Goal: Task Accomplishment & Management: Use online tool/utility

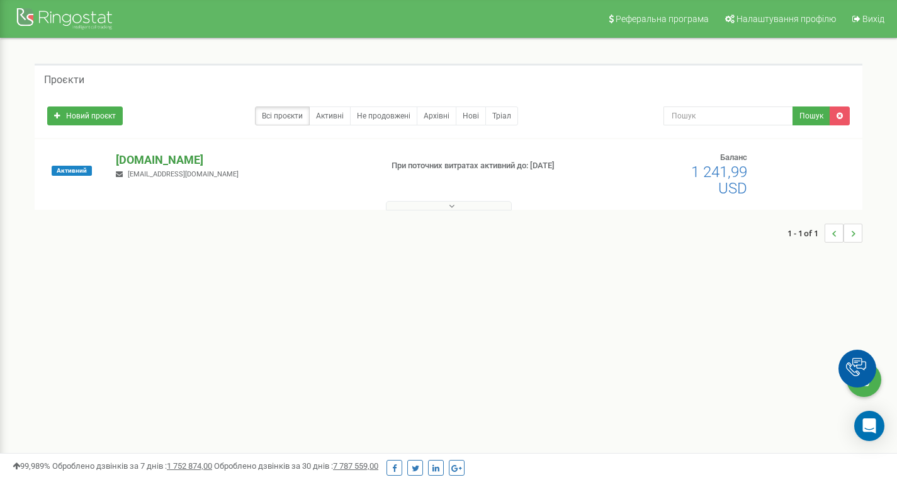
click at [173, 162] on p "[DOMAIN_NAME]" at bounding box center [243, 160] width 255 height 16
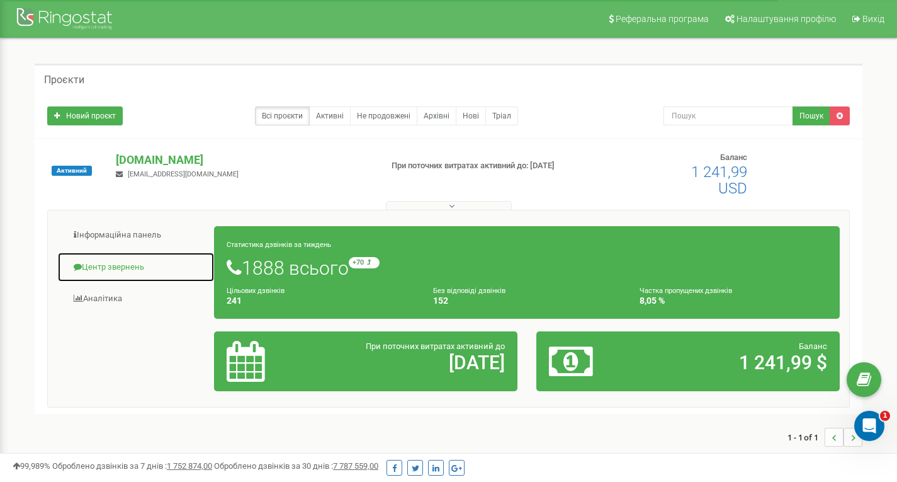
click at [120, 265] on link "Центр звернень" at bounding box center [135, 267] width 157 height 31
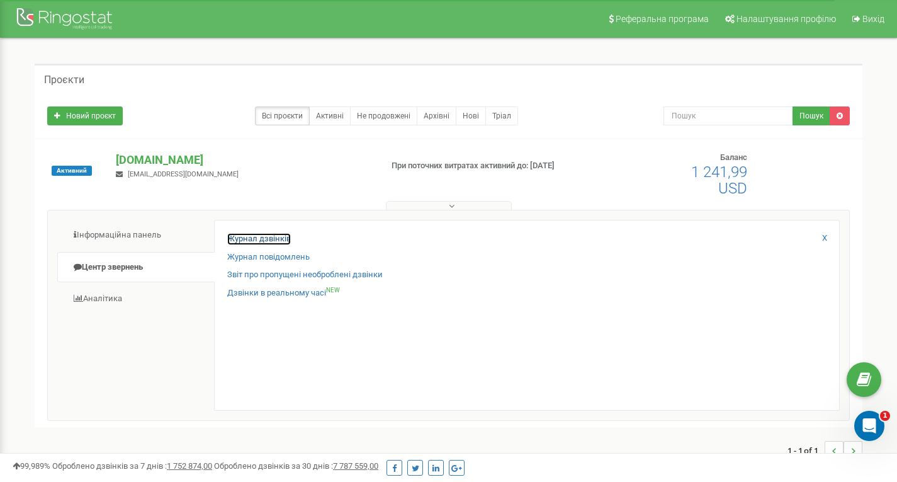
click at [263, 234] on link "Журнал дзвінків" at bounding box center [259, 239] width 64 height 12
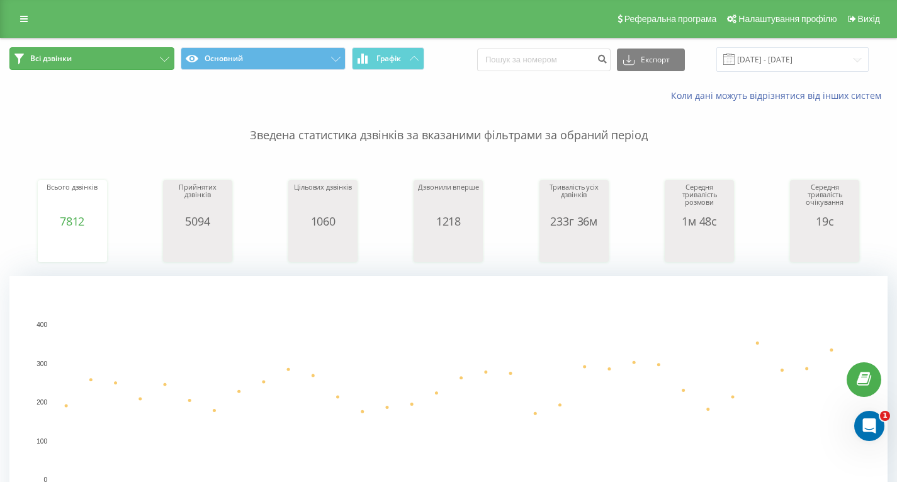
click at [150, 61] on button "Всі дзвінки" at bounding box center [91, 58] width 165 height 23
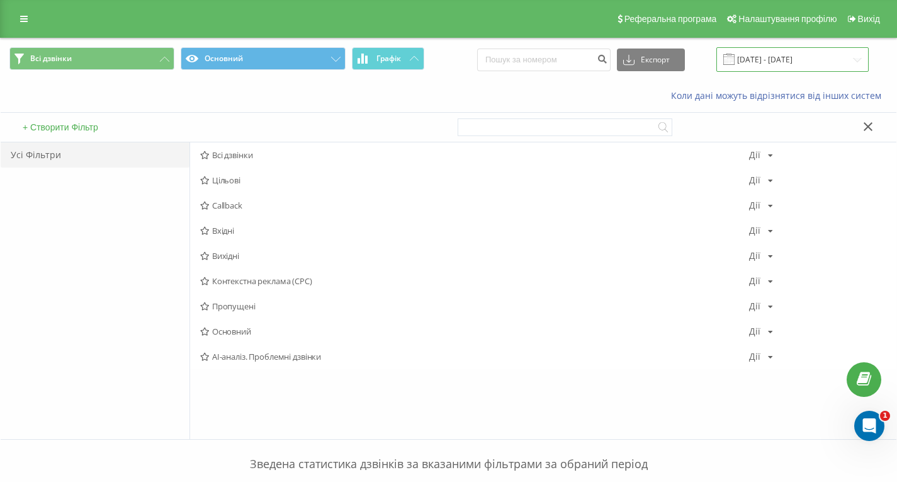
click at [800, 59] on input "21.07.2025 - 21.08.2025" at bounding box center [792, 59] width 152 height 25
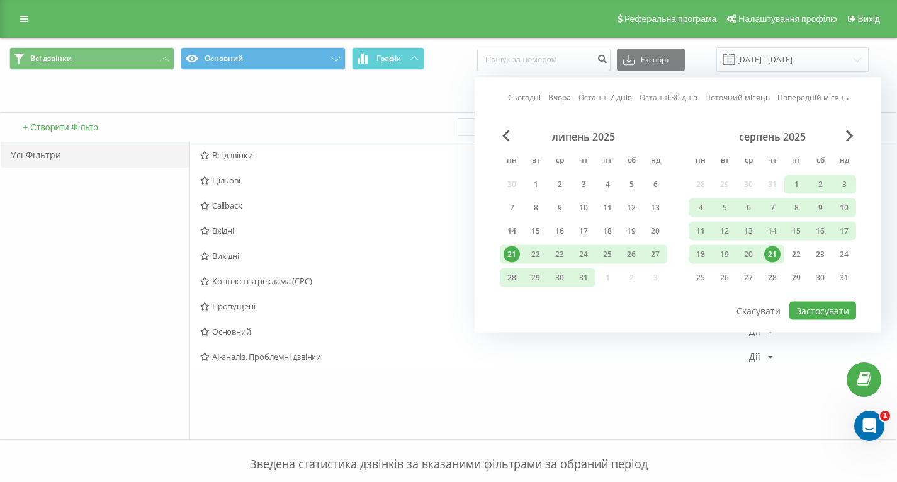
click at [774, 254] on div "21" at bounding box center [772, 254] width 16 height 16
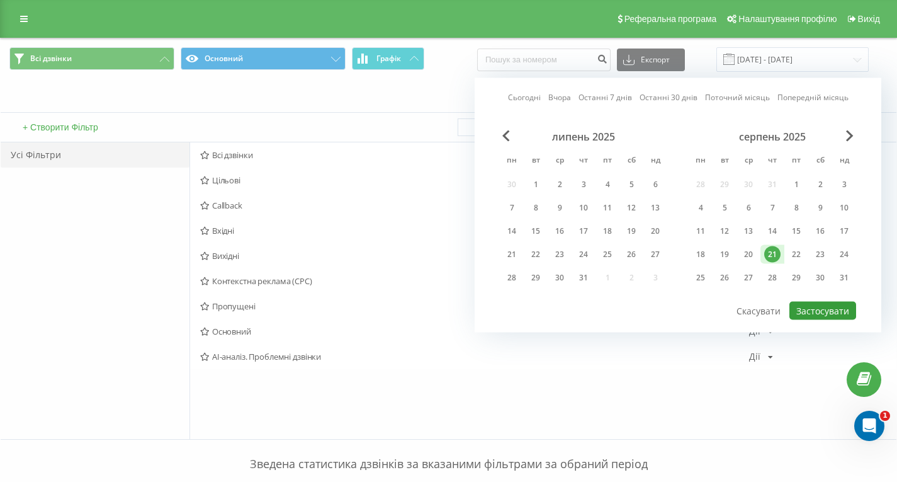
click at [835, 311] on button "Застосувати" at bounding box center [822, 311] width 67 height 18
type input "21.08.2025 - 21.08.2025"
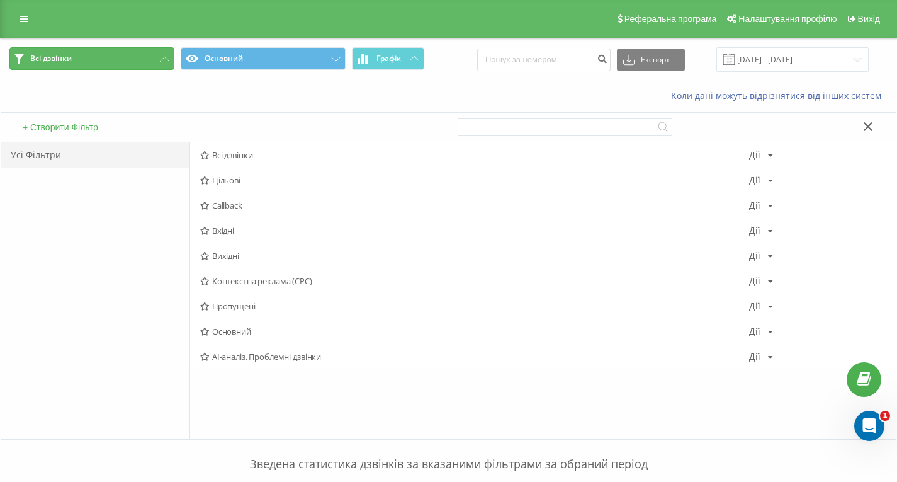
click at [68, 62] on span "Всі дзвінки" at bounding box center [51, 59] width 42 height 10
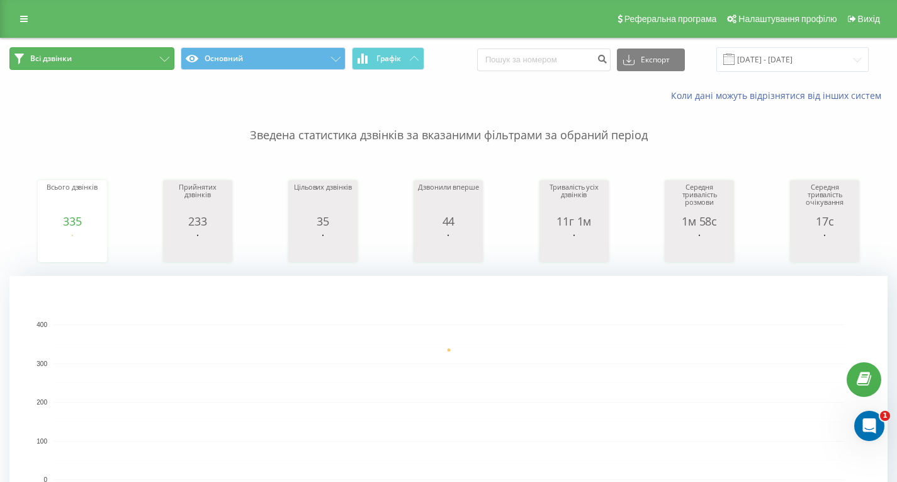
click at [163, 57] on icon at bounding box center [164, 59] width 9 height 5
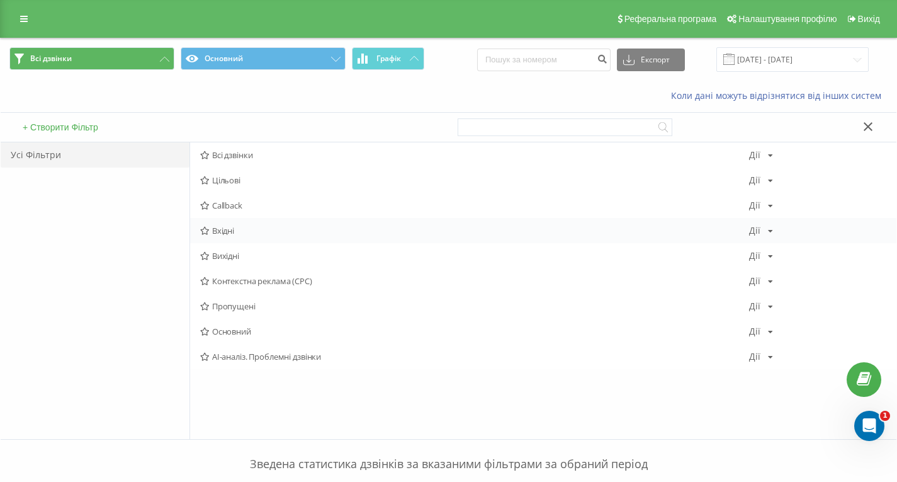
click at [227, 229] on span "Вхідні" at bounding box center [474, 230] width 549 height 9
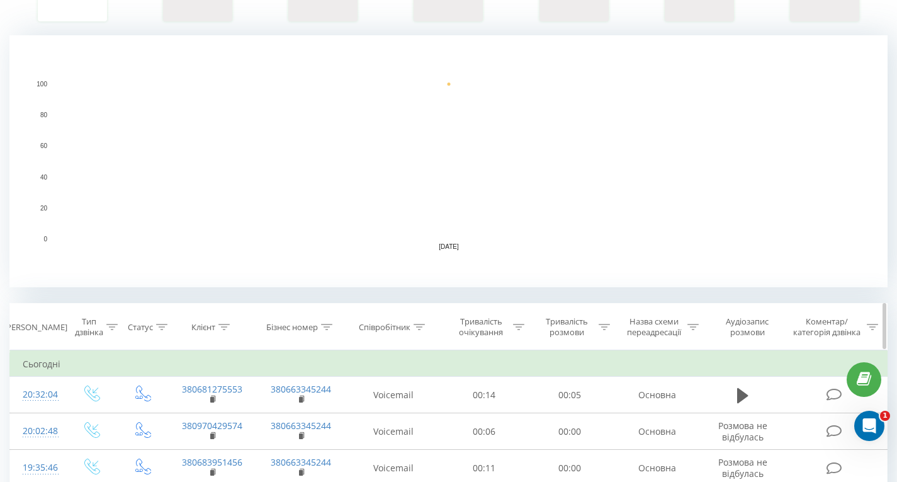
scroll to position [241, 0]
click at [422, 326] on icon at bounding box center [419, 326] width 11 height 6
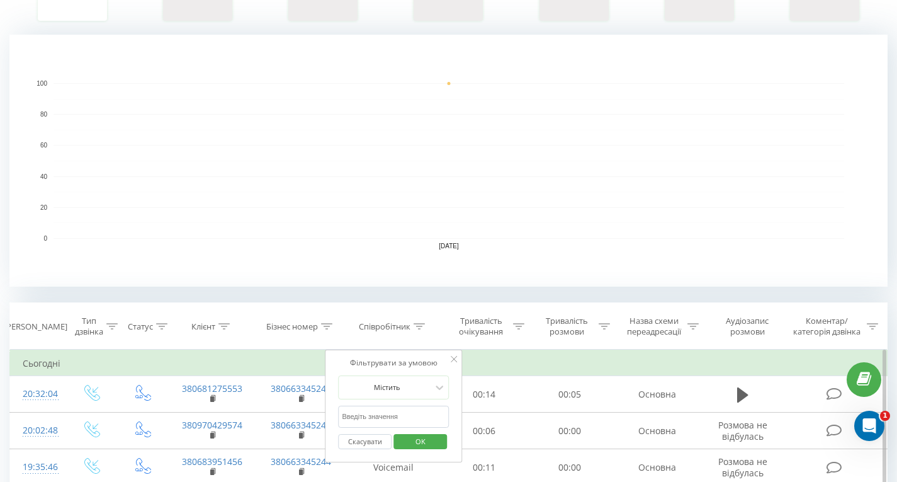
click at [401, 418] on input "text" at bounding box center [393, 416] width 111 height 22
click button "OK" at bounding box center [420, 442] width 54 height 16
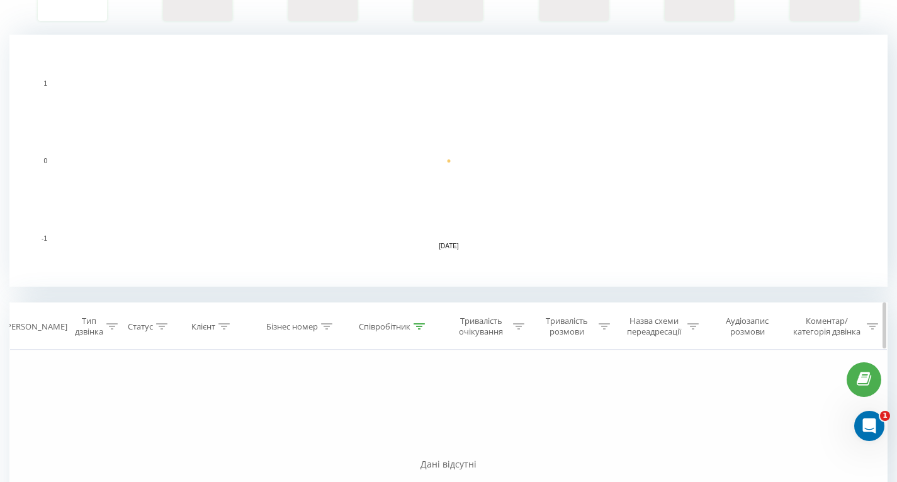
click at [421, 324] on icon at bounding box center [419, 326] width 11 height 6
drag, startPoint x: 378, startPoint y: 419, endPoint x: 253, endPoint y: 435, distance: 125.6
click at [253, 435] on div "Фільтрувати за умовою Дорівнює Введіть значення Скасувати OK Фільтрувати за умо…" at bounding box center [448, 490] width 878 height 283
click button "OK" at bounding box center [420, 442] width 54 height 16
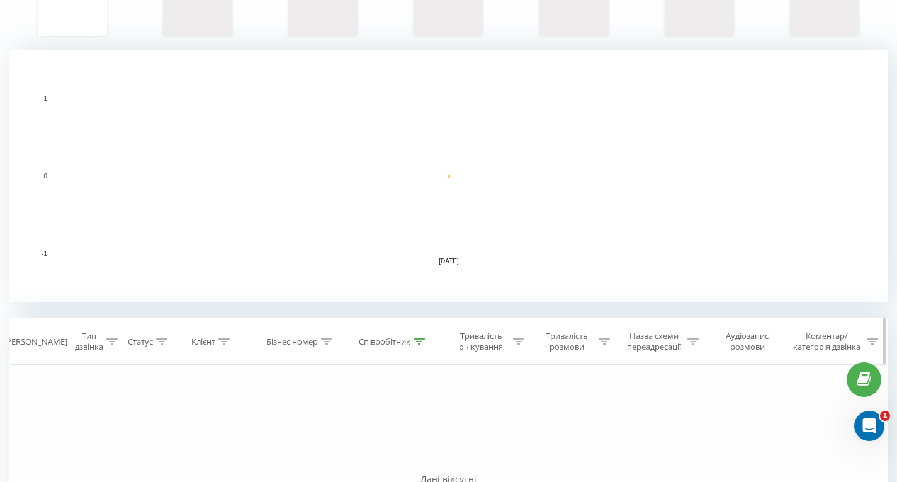
click at [419, 340] on icon at bounding box center [419, 341] width 11 height 6
click at [382, 438] on input "ожин" at bounding box center [394, 432] width 111 height 22
click button "OK" at bounding box center [420, 457] width 54 height 16
click at [417, 342] on icon at bounding box center [419, 341] width 11 height 6
click at [379, 437] on input "одинг" at bounding box center [394, 432] width 111 height 22
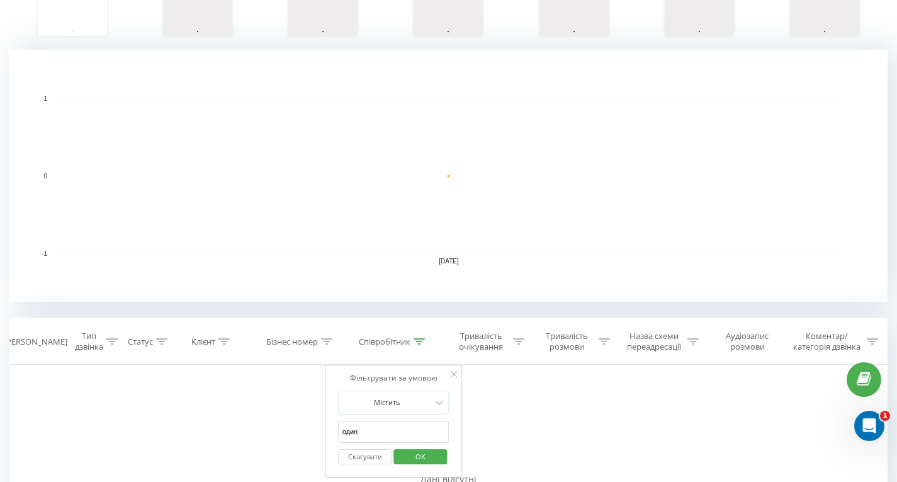
click button "OK" at bounding box center [420, 457] width 54 height 16
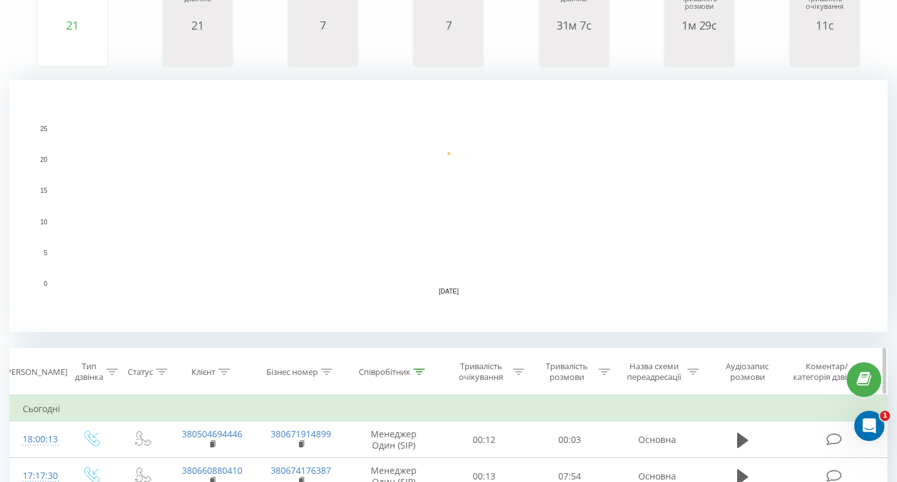
scroll to position [196, 0]
click at [416, 370] on icon at bounding box center [419, 371] width 11 height 6
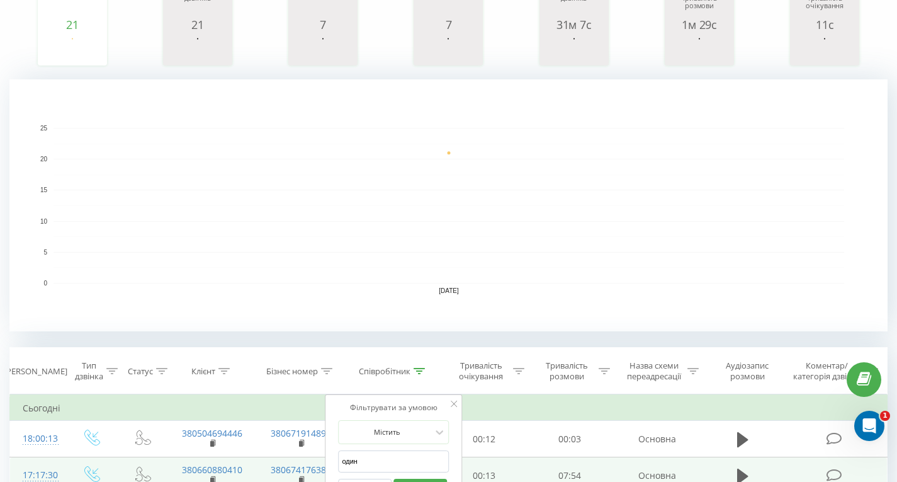
drag, startPoint x: 383, startPoint y: 457, endPoint x: 265, endPoint y: 469, distance: 119.0
type input "бере"
click button "OK" at bounding box center [420, 486] width 54 height 16
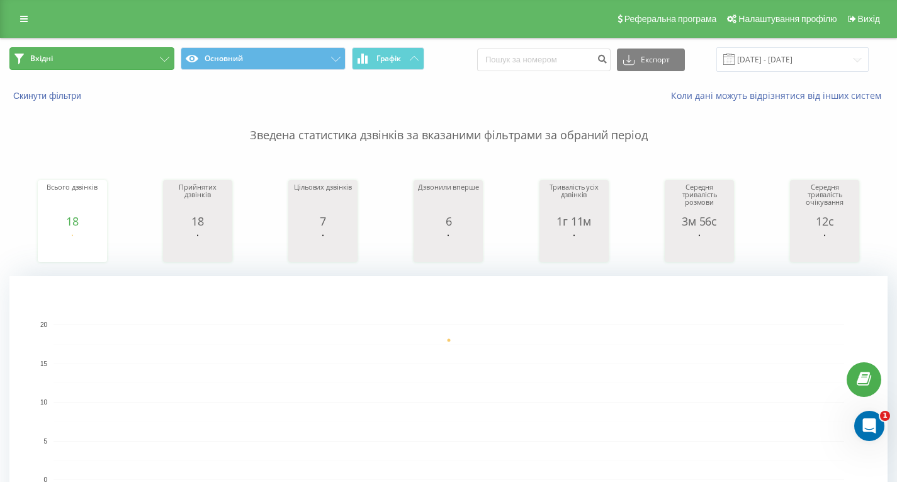
click at [122, 62] on button "Вхідні" at bounding box center [91, 58] width 165 height 23
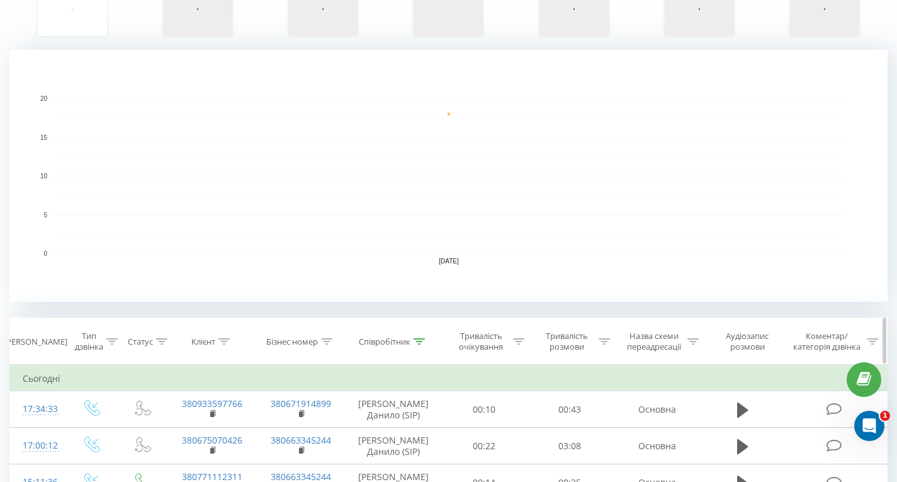
scroll to position [560, 0]
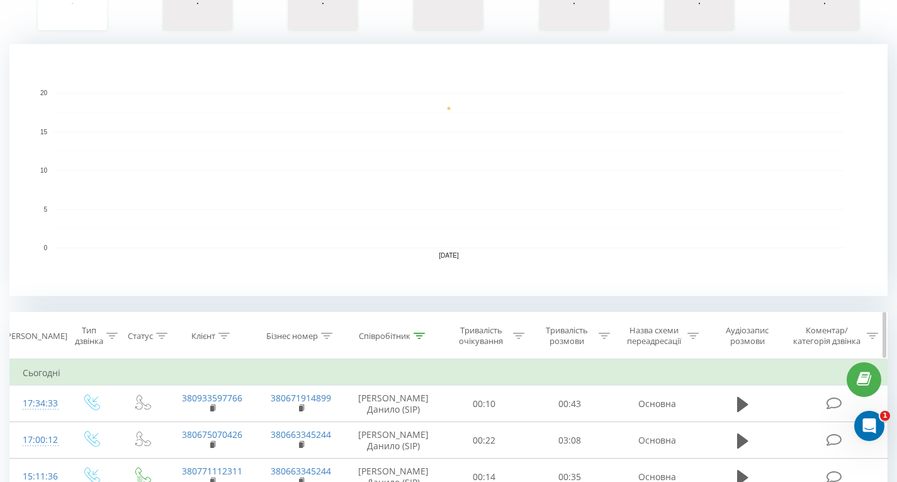
click at [427, 336] on div "Співробітник" at bounding box center [394, 336] width 96 height 11
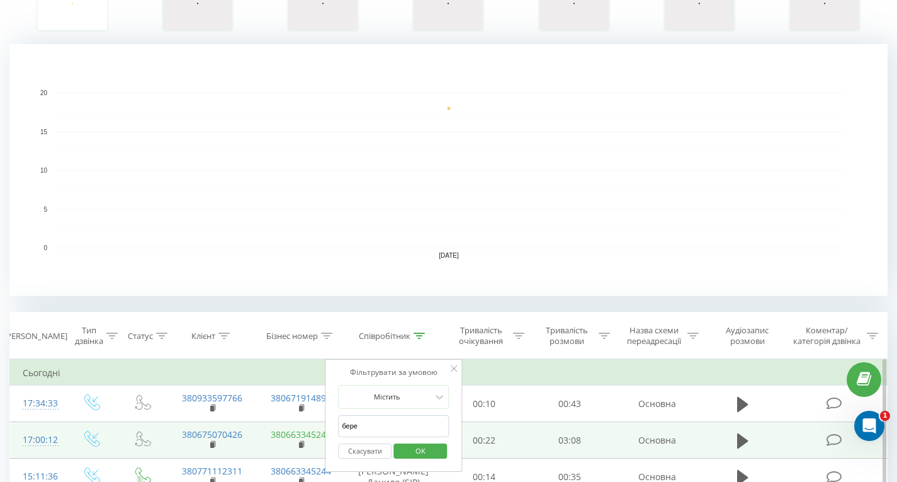
drag, startPoint x: 399, startPoint y: 433, endPoint x: 323, endPoint y: 437, distance: 75.7
type input "шару"
click button "OK" at bounding box center [420, 451] width 54 height 16
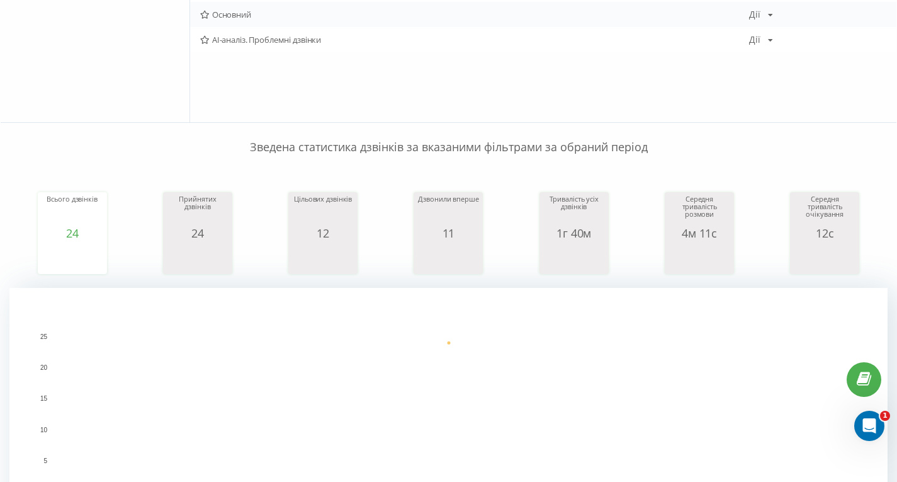
scroll to position [316, 0]
